Goal: Task Accomplishment & Management: Manage account settings

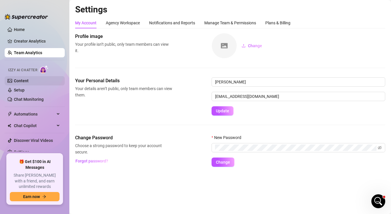
scroll to position [473, 0]
click at [22, 81] on link "Content" at bounding box center [21, 80] width 15 height 5
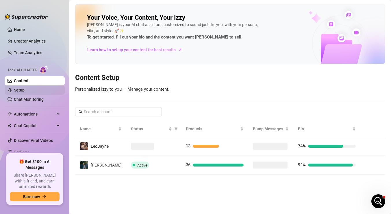
click at [25, 89] on link "Setup" at bounding box center [19, 90] width 11 height 5
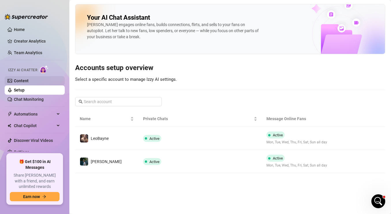
click at [29, 83] on link "Content" at bounding box center [21, 80] width 15 height 5
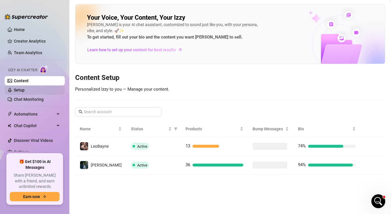
click at [25, 88] on link "Setup" at bounding box center [19, 90] width 11 height 5
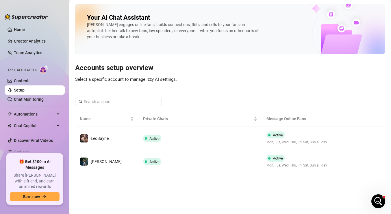
click at [37, 68] on span "Izzy AI Chatter" at bounding box center [22, 69] width 29 height 5
click at [42, 67] on img at bounding box center [44, 69] width 9 height 8
click at [32, 98] on link "Chat Monitoring" at bounding box center [29, 99] width 30 height 5
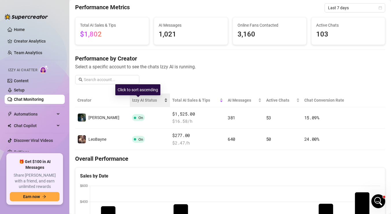
scroll to position [22, 0]
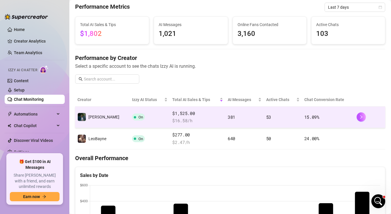
click at [183, 124] on td "$1,525.00 $ 16.58 /h" at bounding box center [198, 116] width 56 height 21
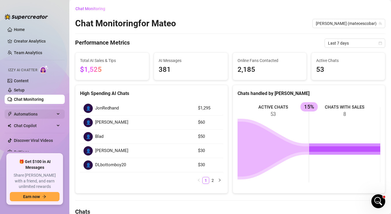
click at [34, 116] on span "Automations" at bounding box center [34, 113] width 41 height 9
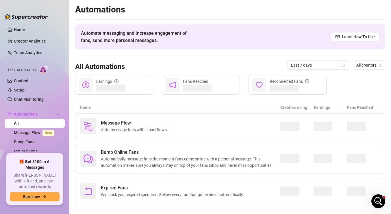
scroll to position [8, 0]
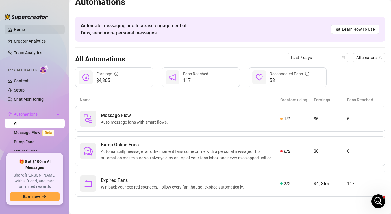
click at [19, 27] on link "Home" at bounding box center [19, 29] width 11 height 5
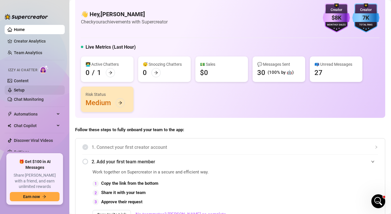
click at [25, 88] on link "Setup" at bounding box center [19, 90] width 11 height 5
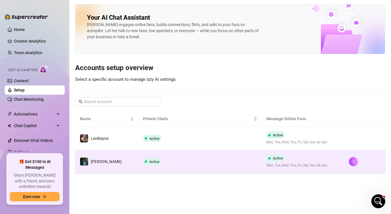
click at [150, 160] on div "Active" at bounding box center [153, 161] width 21 height 7
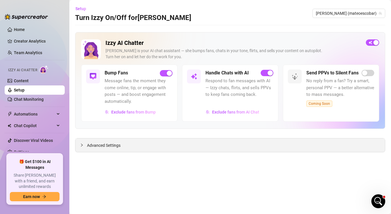
click at [113, 146] on span "Advanced Settings" at bounding box center [104, 145] width 34 height 6
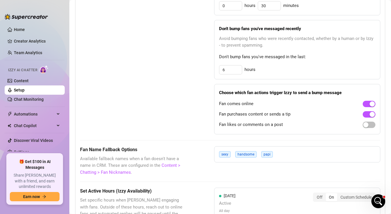
scroll to position [362, 0]
click at [370, 124] on span "button" at bounding box center [369, 124] width 13 height 6
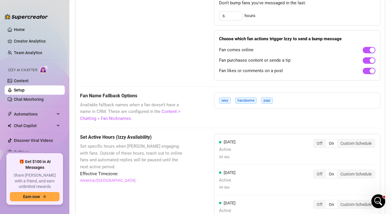
scroll to position [414, 0]
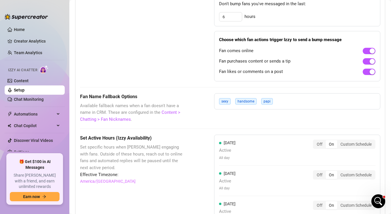
click at [267, 101] on span "papi" at bounding box center [267, 101] width 12 height 6
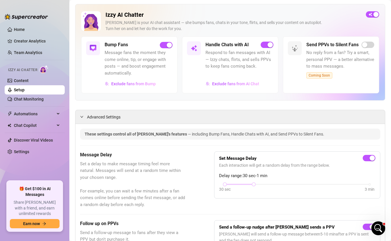
scroll to position [0, 0]
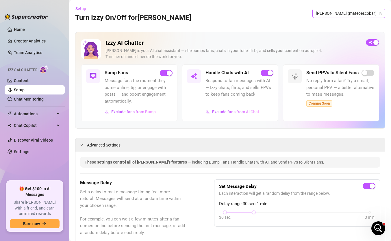
click at [357, 13] on span "[PERSON_NAME] (mateoescobar)" at bounding box center [349, 13] width 66 height 9
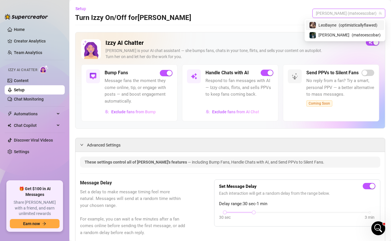
click at [336, 25] on span "LeoBayne" at bounding box center [328, 25] width 18 height 6
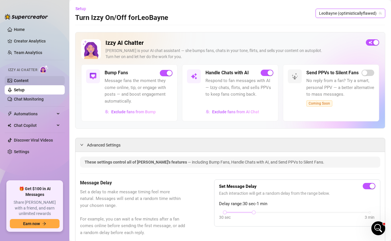
click at [29, 80] on link "Content" at bounding box center [21, 80] width 15 height 5
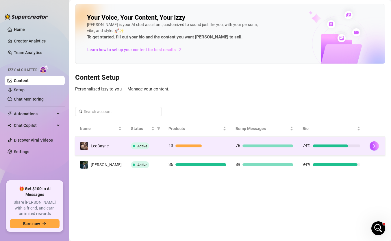
click at [144, 145] on div "Active" at bounding box center [145, 146] width 28 height 7
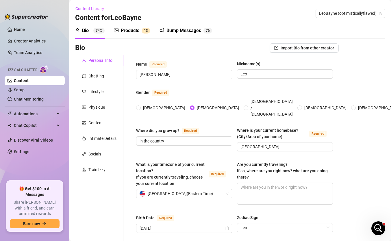
click at [127, 30] on div "Products" at bounding box center [130, 30] width 19 height 7
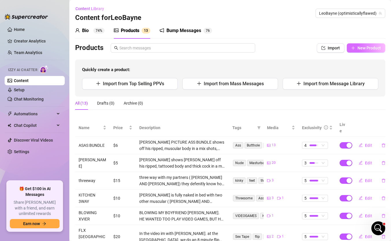
click at [362, 49] on span "New Product" at bounding box center [369, 48] width 23 height 5
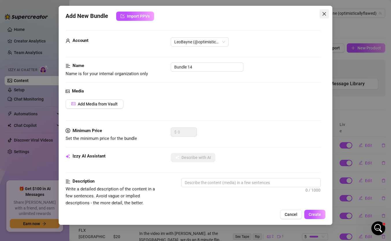
click at [325, 12] on icon "close" at bounding box center [324, 14] width 5 height 5
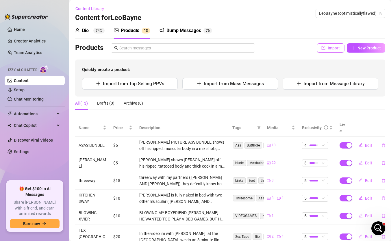
click at [326, 46] on button "Import" at bounding box center [331, 47] width 28 height 9
type textarea "Type your message here..."
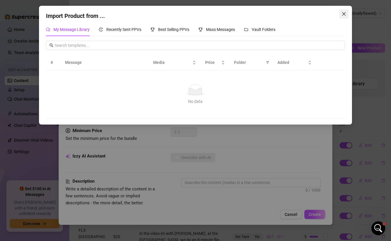
click at [344, 12] on icon "close" at bounding box center [344, 14] width 5 height 5
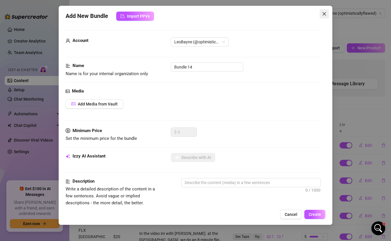
click at [325, 12] on icon "close" at bounding box center [324, 14] width 5 height 5
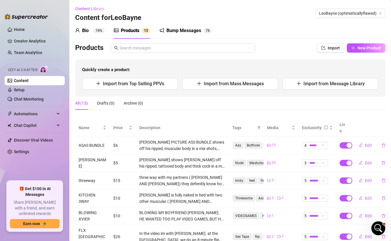
click at [84, 29] on div "Bio" at bounding box center [85, 30] width 7 height 7
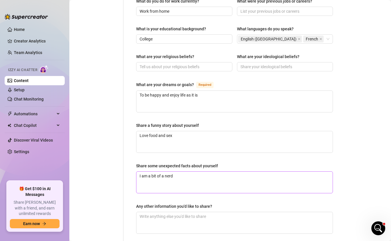
scroll to position [324, 0]
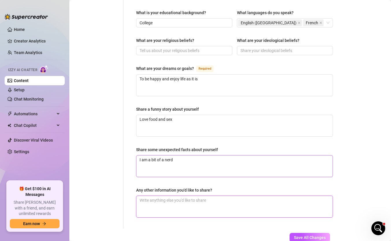
click at [189, 206] on textarea "Any other information you'd like to share?" at bounding box center [234, 206] width 196 height 21
type textarea "I"
type textarea "I h"
type textarea "I ha"
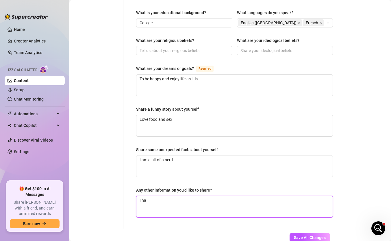
type textarea "I hav"
type textarea "I have"
type textarea "I have t"
type textarea "I have two"
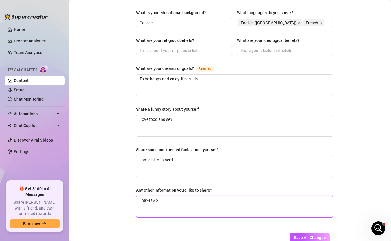
type textarea "I have two"
type textarea "I have two p"
type textarea "I have two pa"
type textarea "I have two par"
type textarea "I have two part"
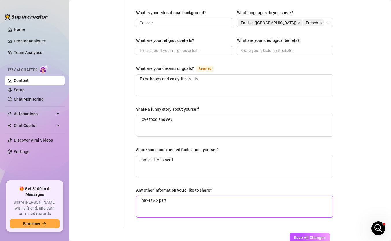
type textarea "I have two partn"
type textarea "I have two partne"
type textarea "I have two partner"
type textarea "I have two partners"
type textarea "I have two partners."
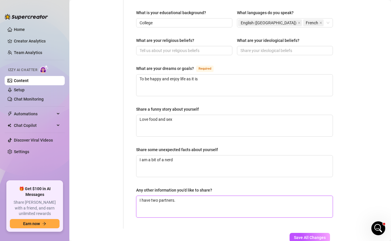
type textarea "I have two partners."
type textarea "I have two partners. n"
type textarea "I have two partners. ni"
type textarea "I have two partners. nic"
type textarea "I have two partners. nick"
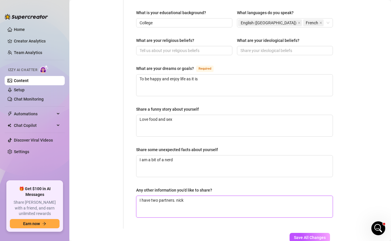
type textarea "I have two partners. [PERSON_NAME]"
type textarea "I have two partners. nick an"
type textarea "I have two partners. [PERSON_NAME] and"
type textarea "I have two partners. [PERSON_NAME] and x"
type textarea "I have two partners. [PERSON_NAME] and xa"
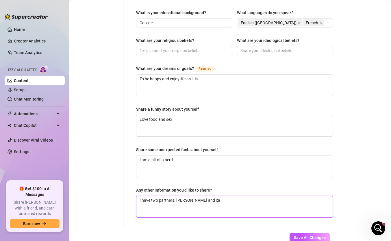
type textarea "I have two partners. [PERSON_NAME] and xav"
type textarea "I have two partners. [PERSON_NAME] and [PERSON_NAME]"
type textarea "I have two partners. [PERSON_NAME] and [PERSON_NAME]."
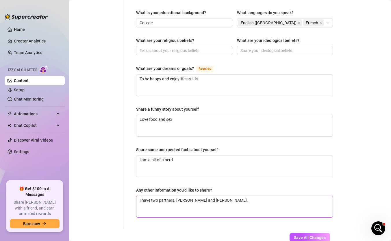
type textarea "I have two partners. [PERSON_NAME] and [PERSON_NAME]. i"
type textarea "I have two partners. [PERSON_NAME] and [PERSON_NAME]."
type textarea "I have two partners. [PERSON_NAME] and [PERSON_NAME]. i"
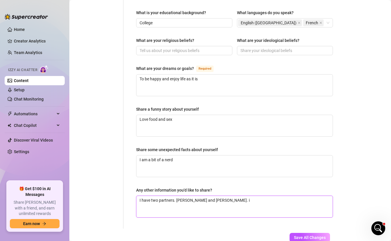
type textarea "I have two partners. [PERSON_NAME] and [PERSON_NAME]. i"
type textarea "I have two partners. [PERSON_NAME] and [PERSON_NAME]."
type textarea "I have two partners. [PERSON_NAME] and [PERSON_NAME]. I"
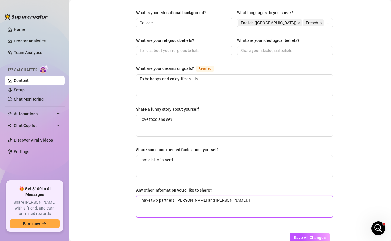
type textarea "I have two partners. [PERSON_NAME] and [PERSON_NAME]. I p"
type textarea "I have two partners. [PERSON_NAME] and [PERSON_NAME]. I pl"
type textarea "I have two partners. [PERSON_NAME] and [PERSON_NAME]. I pla"
type textarea "I have two partners. [PERSON_NAME] and [PERSON_NAME]. I play"
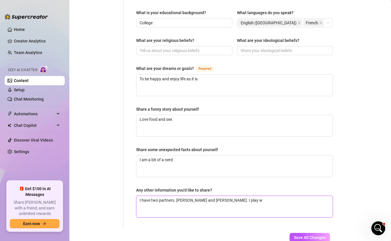
type textarea "I have two partners. [PERSON_NAME] and [PERSON_NAME]. I play wi"
type textarea "I have two partners. [PERSON_NAME] and [PERSON_NAME]. I play wit"
type textarea "I have two partners. [PERSON_NAME] and [PERSON_NAME]. I play with"
type textarea "I have two partners. [PERSON_NAME] and [PERSON_NAME]. I play with th"
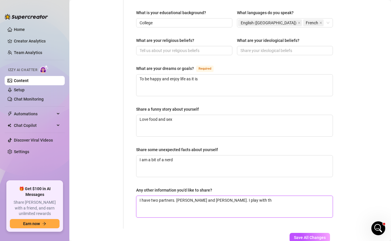
type textarea "I have two partners. [PERSON_NAME] and [PERSON_NAME]. I play with the"
type textarea "I have two partners. [PERSON_NAME] and [PERSON_NAME]. I play with them"
type textarea "I have two partners. [PERSON_NAME] and [PERSON_NAME]. I play with them o"
type textarea "I have two partners. [PERSON_NAME] and [PERSON_NAME]. I play with them on"
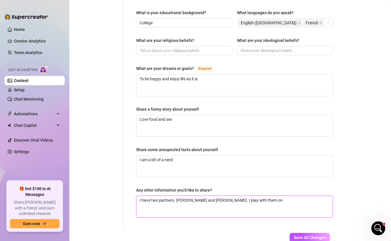
type textarea "I have two partners. [PERSON_NAME] and [PERSON_NAME]. I play with them onl"
type textarea "I have two partners. [PERSON_NAME] and [PERSON_NAME]. I play with them only"
type textarea "I have two partners. [PERSON_NAME] and [PERSON_NAME]. I play with them only."
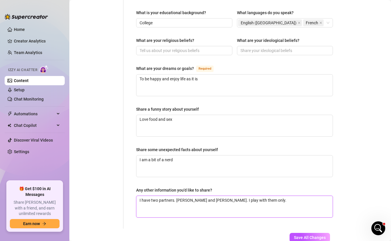
type textarea "I have two partners. [PERSON_NAME] and [PERSON_NAME]. I play with them only."
type textarea "I have two partners. [PERSON_NAME] and [PERSON_NAME]. I play with them only. a"
type textarea "I have two partners. [PERSON_NAME] and [PERSON_NAME]. I play with them only. an"
type textarea "I have two partners. [PERSON_NAME] and [PERSON_NAME]. I play with them only. and"
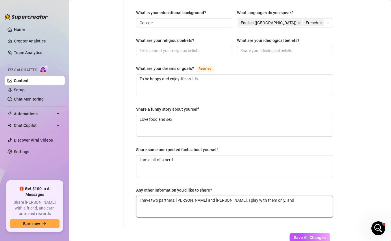
type textarea "I have two partners. [PERSON_NAME] and [PERSON_NAME]. I play with them only. an…"
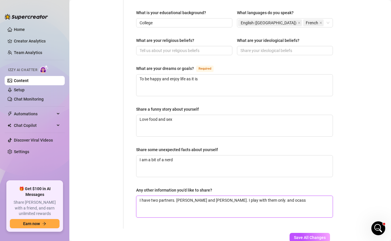
type textarea "I have two partners. [PERSON_NAME] and [PERSON_NAME]. I play with them only. an…"
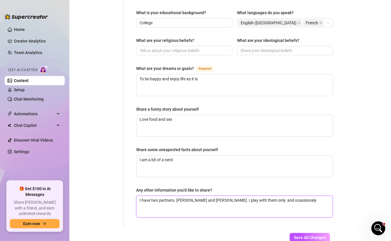
type textarea "I have two partners. [PERSON_NAME] and [PERSON_NAME]. I play with them only. an…"
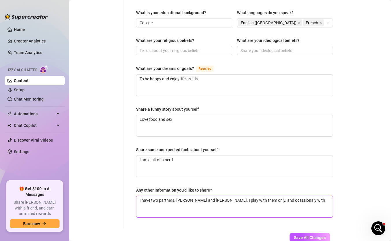
type textarea "I have two partners. [PERSON_NAME] and [PERSON_NAME]. I play with them only. an…"
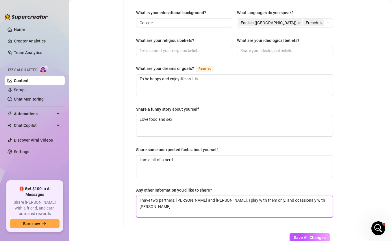
click at [258, 196] on textarea "I have two partners. [PERSON_NAME] and [PERSON_NAME]. I play with them only. an…" at bounding box center [234, 206] width 196 height 21
click at [270, 196] on textarea "I have two partners. [PERSON_NAME] and [PERSON_NAME]. I play with them only. an…" at bounding box center [234, 206] width 196 height 21
type textarea "I have two partners. [PERSON_NAME] and [PERSON_NAME]. I play with them only. an…"
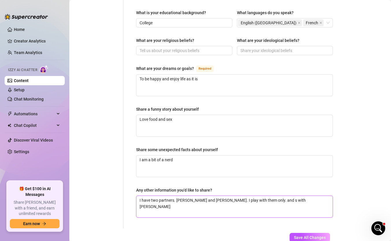
type textarea "I have two partners. [PERSON_NAME] and [PERSON_NAME]. I play with them only. an…"
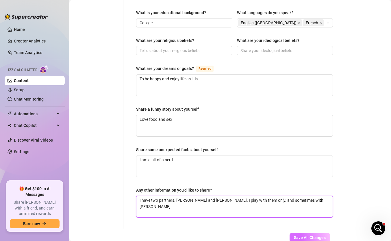
type textarea "I have two partners. [PERSON_NAME] and [PERSON_NAME]. I play with them only. an…"
click at [300, 213] on span "Save All Changes" at bounding box center [310, 237] width 32 height 5
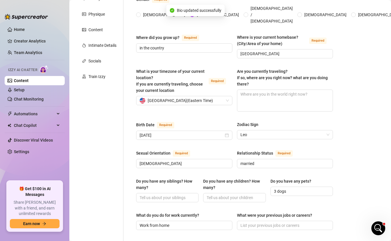
scroll to position [0, 0]
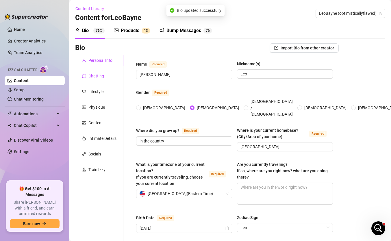
click at [92, 76] on div "Chatting" at bounding box center [96, 76] width 16 height 6
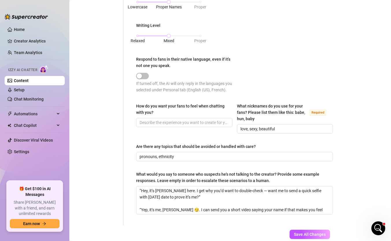
scroll to position [301, 0]
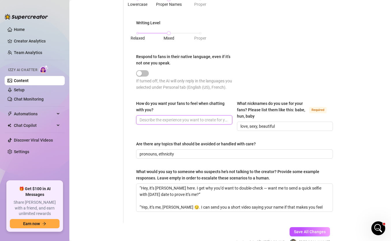
click at [159, 122] on input "How do you want your fans to feel when chatting with you?" at bounding box center [184, 120] width 88 height 6
type input "personal and sexy"
click at [242, 70] on div "Punctuation Style Minimal Casual Proper Capitalization Style Lowercase Proper N…" at bounding box center [234, 24] width 197 height 144
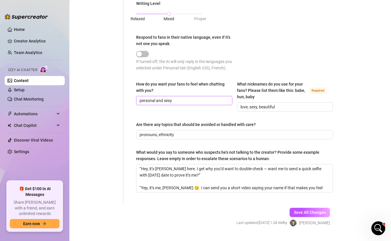
scroll to position [332, 0]
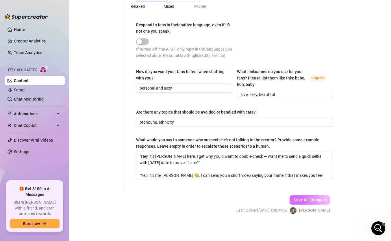
click at [295, 198] on span "Save All Changes" at bounding box center [310, 200] width 32 height 5
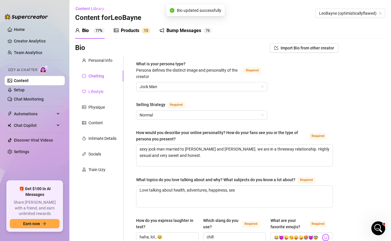
click at [101, 90] on div "Lifestyle" at bounding box center [95, 91] width 15 height 6
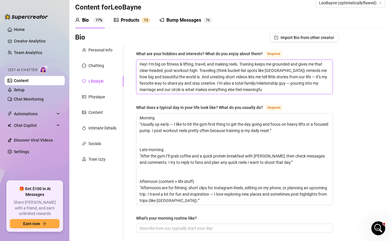
scroll to position [12, 0]
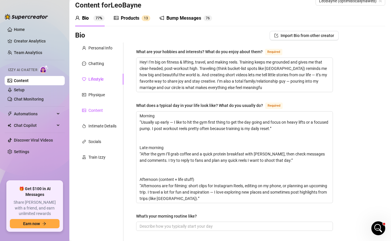
click at [92, 113] on div "Content" at bounding box center [95, 110] width 14 height 6
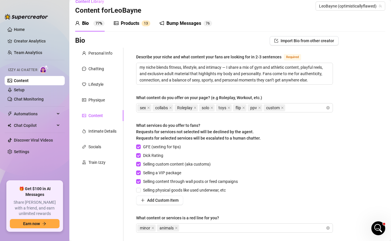
scroll to position [6, 0]
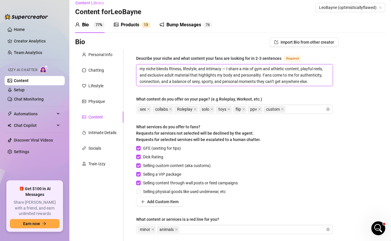
click at [154, 68] on textarea "my niche blends fitness, lifestyle, and intimacy — I share a mix of gym and ath…" at bounding box center [234, 74] width 196 height 21
click at [158, 68] on textarea "my niche blends fitness, lifestyle, and intimacy — I share a mix of gym and ath…" at bounding box center [234, 74] width 196 height 21
type textarea "my niche iblends fitness, lifestyle, and intimacy — I share a mix of gym and at…"
type textarea "my niche i blends fitness, lifestyle, and intimacy — I share a mix of gym and a…"
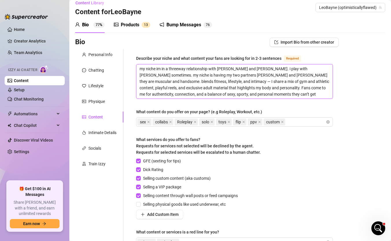
scroll to position [73, 0]
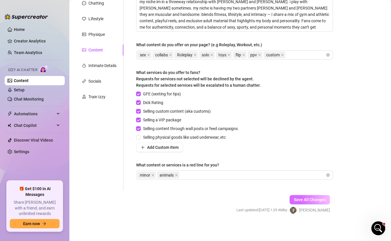
click at [313, 202] on button "Save All Changes" at bounding box center [310, 199] width 40 height 9
click at [100, 67] on div "Intimate Details" at bounding box center [102, 65] width 28 height 6
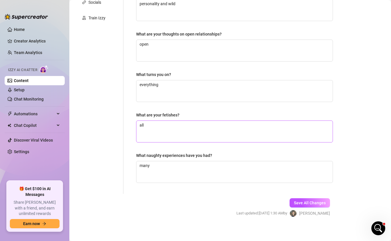
scroll to position [0, 0]
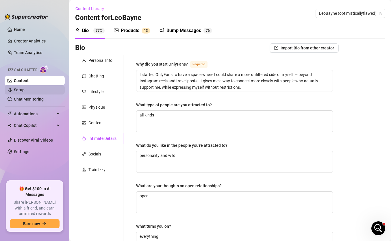
click at [25, 92] on link "Setup" at bounding box center [19, 90] width 11 height 5
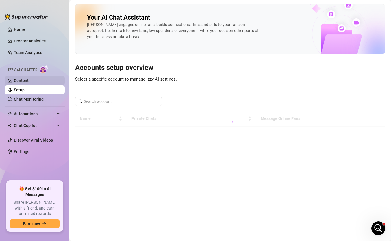
click at [29, 83] on link "Content" at bounding box center [21, 80] width 15 height 5
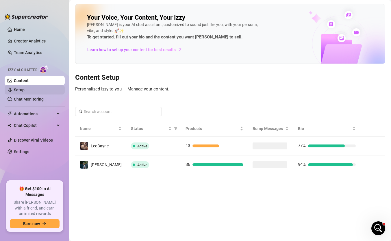
click at [25, 92] on link "Setup" at bounding box center [19, 90] width 11 height 5
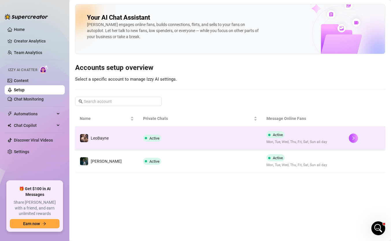
click at [166, 142] on td "Active" at bounding box center [199, 138] width 123 height 23
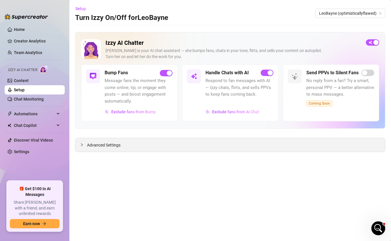
click at [99, 144] on span "Advanced Settings" at bounding box center [104, 145] width 34 height 6
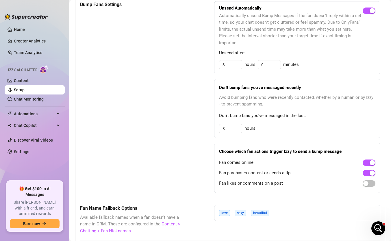
scroll to position [303, 0]
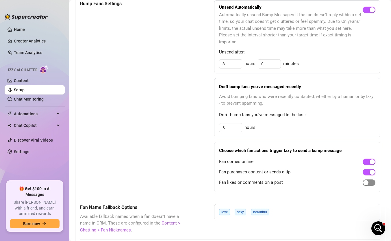
click at [369, 184] on span "button" at bounding box center [369, 183] width 13 height 6
click at [378, 213] on icon "Open Intercom Messenger" at bounding box center [378, 228] width 10 height 10
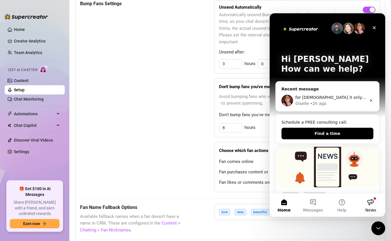
click at [367, 200] on button "News" at bounding box center [370, 205] width 29 height 23
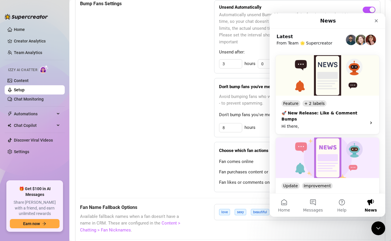
click at [325, 116] on div "🚀 New Release: Like & Comment Bumps Hi there," at bounding box center [323, 119] width 82 height 19
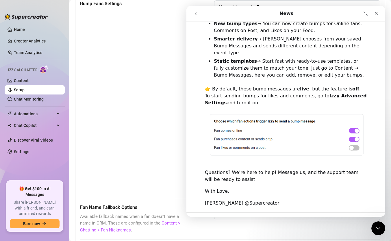
scroll to position [241, 0]
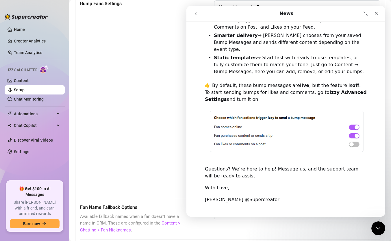
click at [149, 111] on div "Bump Fans Settings" at bounding box center [132, 96] width 105 height 192
click at [17, 78] on link "Content" at bounding box center [21, 80] width 15 height 5
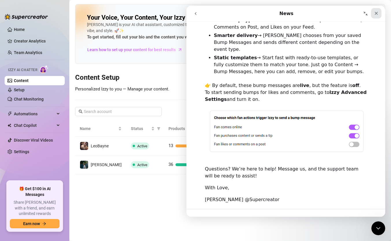
click at [379, 13] on div "Close" at bounding box center [376, 13] width 10 height 10
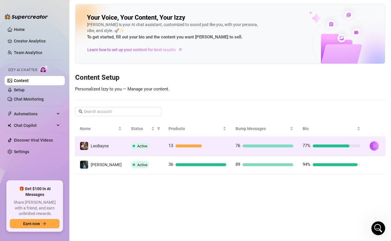
click at [245, 148] on div "76" at bounding box center [265, 146] width 58 height 7
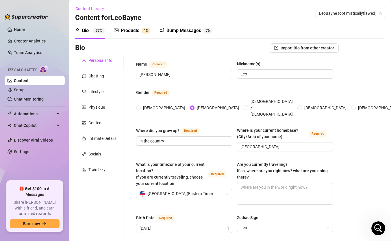
click at [182, 35] on div "Bump Messages 7 6" at bounding box center [186, 31] width 53 height 16
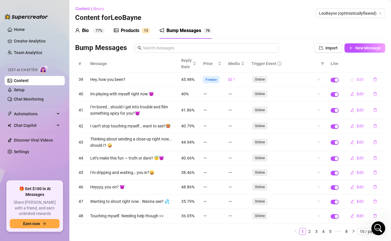
click at [357, 82] on button "Edit" at bounding box center [357, 79] width 23 height 9
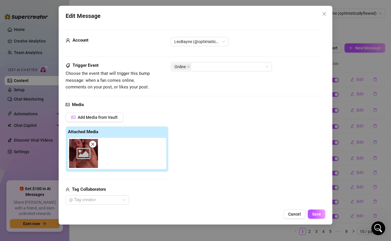
scroll to position [9, 0]
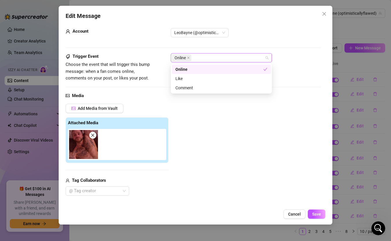
click at [253, 62] on div "Online" at bounding box center [221, 57] width 101 height 9
click at [241, 80] on div "Like" at bounding box center [221, 78] width 92 height 6
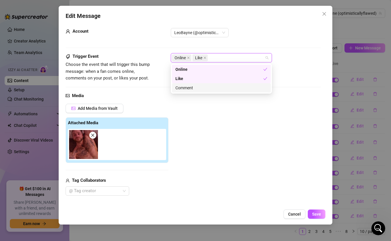
click at [241, 90] on div "Comment" at bounding box center [221, 88] width 92 height 6
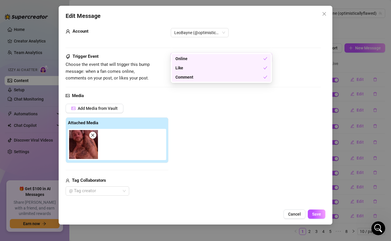
scroll to position [82, 0]
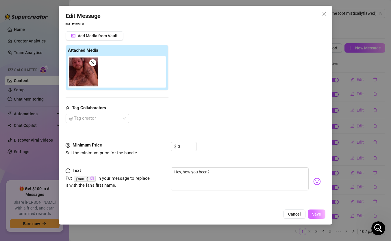
click at [313, 213] on button "Save" at bounding box center [317, 214] width 18 height 9
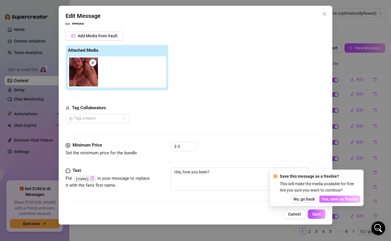
click at [327, 199] on span "Yes, save as freebie" at bounding box center [339, 199] width 37 height 5
